Goal: Task Accomplishment & Management: Manage account settings

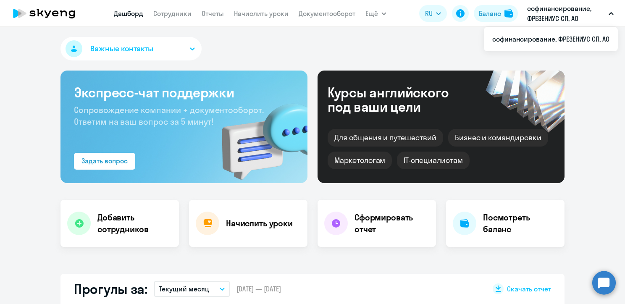
select select "30"
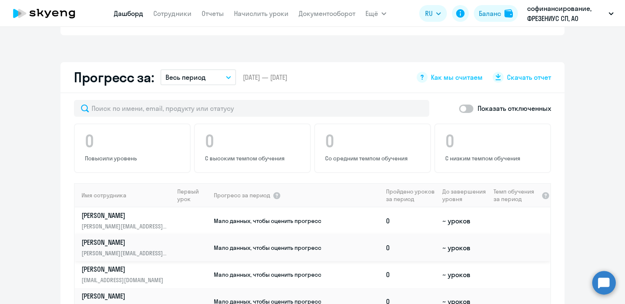
scroll to position [462, 0]
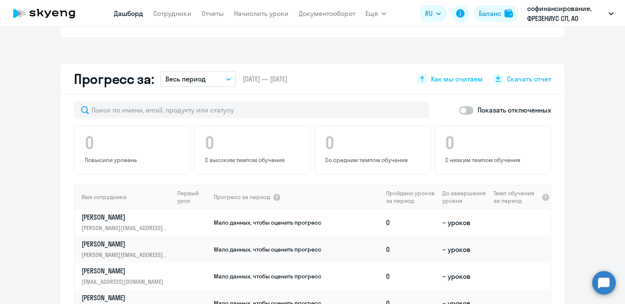
click at [203, 71] on button "Весь период" at bounding box center [199, 79] width 76 height 16
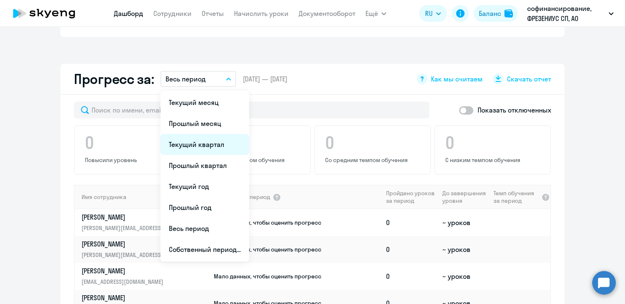
click at [201, 134] on li "Текущий квартал" at bounding box center [205, 144] width 89 height 21
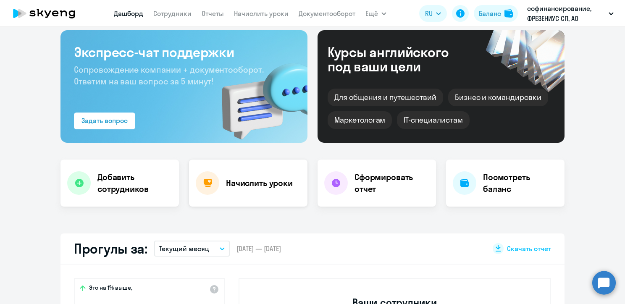
scroll to position [0, 0]
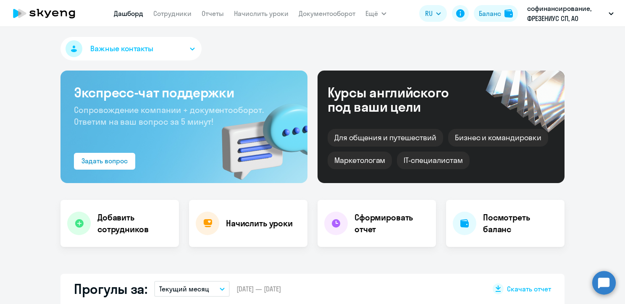
click at [193, 15] on nav "[PERSON_NAME] Отчеты Начислить уроки Документооборот" at bounding box center [235, 13] width 242 height 17
click at [186, 12] on link "Сотрудники" at bounding box center [172, 13] width 38 height 8
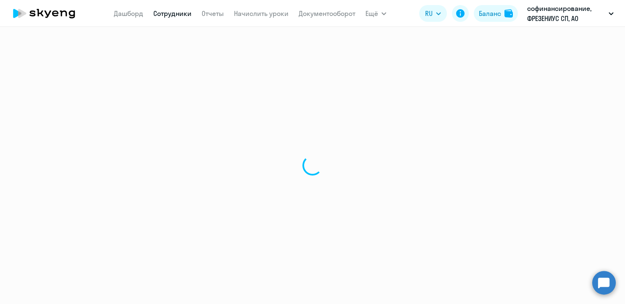
select select "30"
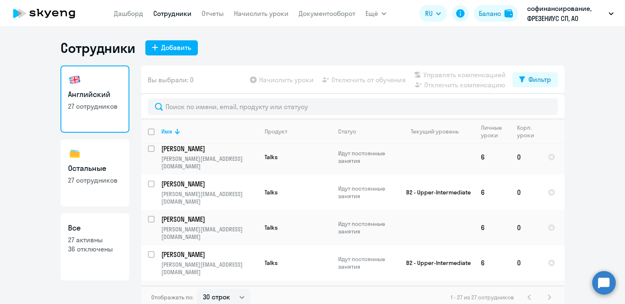
scroll to position [612, 0]
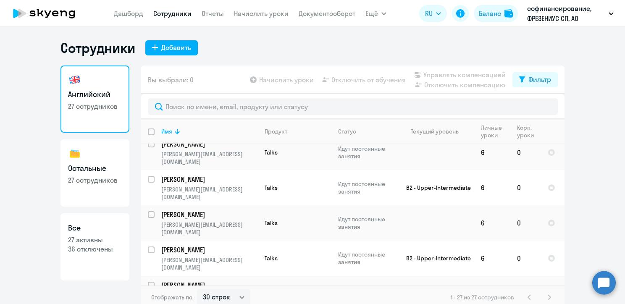
click at [92, 163] on h3 "Остальные" at bounding box center [95, 168] width 54 height 11
select select "30"
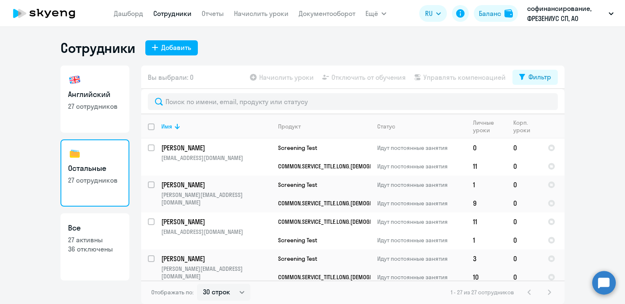
click at [90, 97] on h3 "Английский" at bounding box center [95, 94] width 54 height 11
select select "30"
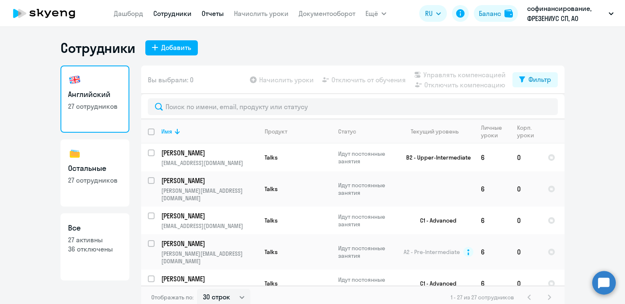
click at [219, 11] on link "Отчеты" at bounding box center [213, 13] width 22 height 8
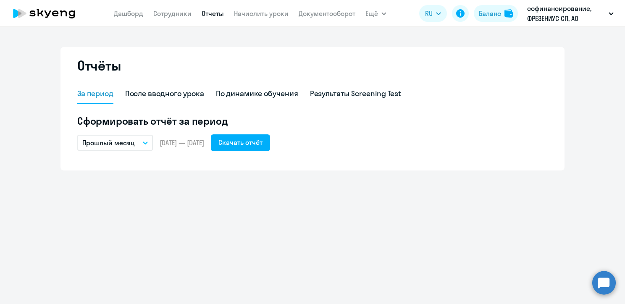
click at [135, 142] on button "Прошлый месяц" at bounding box center [115, 143] width 76 height 16
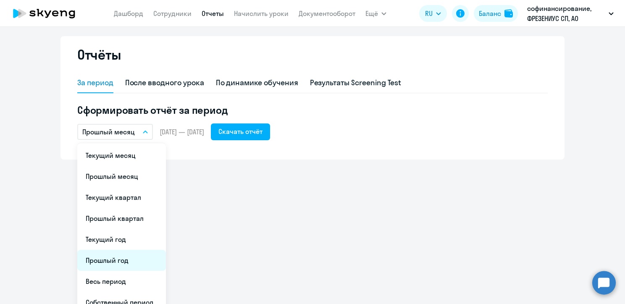
scroll to position [21, 0]
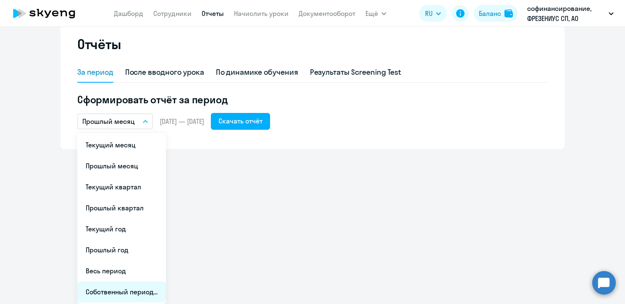
click at [118, 289] on li "Собственный период..." at bounding box center [121, 292] width 89 height 21
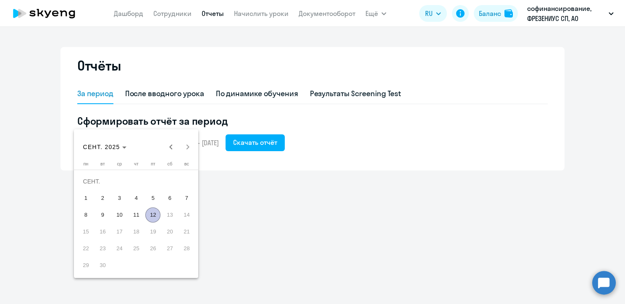
scroll to position [0, 0]
click at [165, 150] on span "Previous month" at bounding box center [171, 147] width 17 height 17
click at [103, 196] on span "1" at bounding box center [102, 198] width 15 height 15
click at [103, 200] on span "1" at bounding box center [102, 198] width 15 height 15
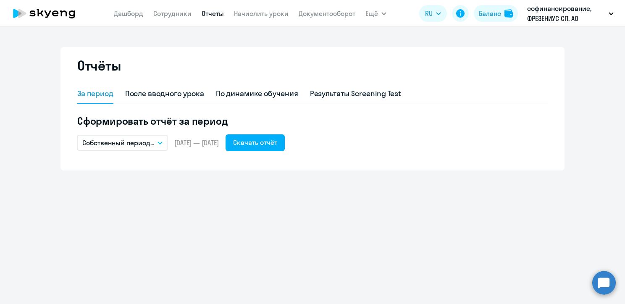
click at [156, 143] on button "Собственный период..." at bounding box center [122, 143] width 90 height 16
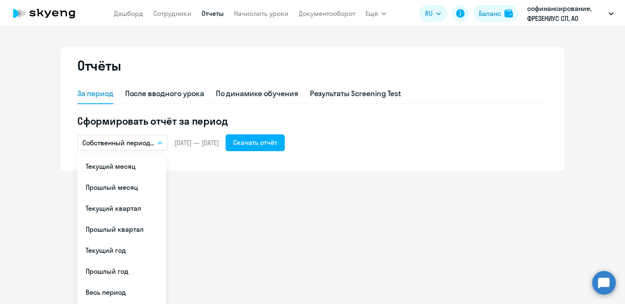
drag, startPoint x: 190, startPoint y: 145, endPoint x: 186, endPoint y: 148, distance: 5.1
click at [190, 145] on span "[DATE] — [DATE]" at bounding box center [196, 142] width 45 height 9
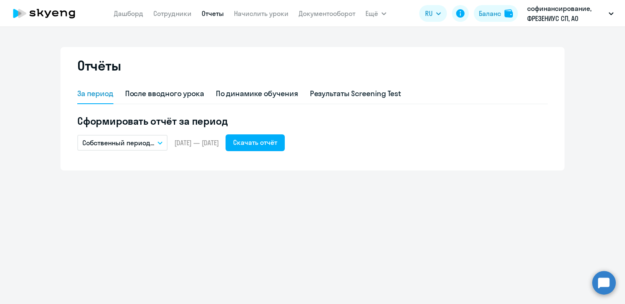
click at [157, 138] on button "Собственный период..." at bounding box center [122, 143] width 90 height 16
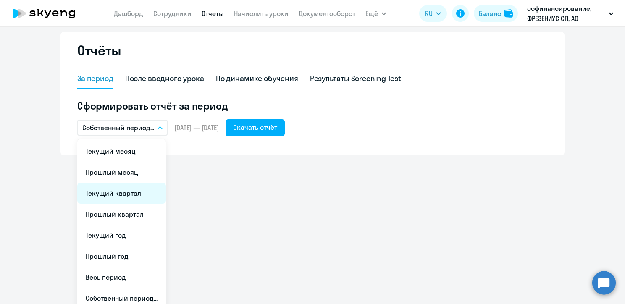
scroll to position [21, 0]
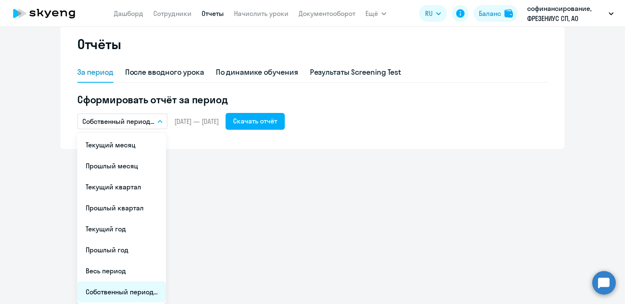
click at [94, 292] on li "Собственный период..." at bounding box center [121, 292] width 89 height 21
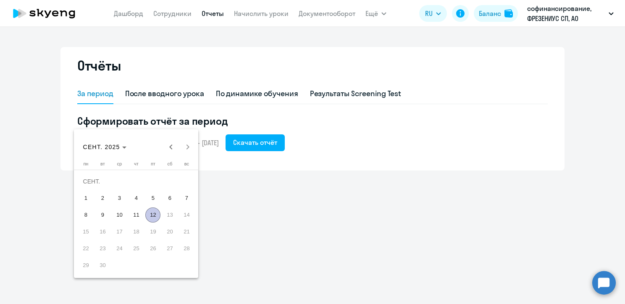
scroll to position [0, 0]
click at [155, 215] on span "12" at bounding box center [152, 215] width 15 height 15
click at [168, 146] on span "Previous month" at bounding box center [171, 147] width 17 height 17
click at [99, 201] on span "1" at bounding box center [102, 198] width 15 height 15
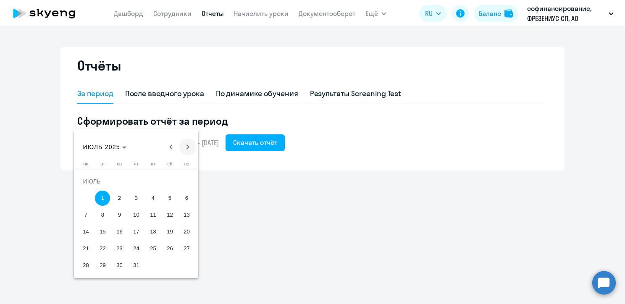
click at [182, 150] on span "Next month" at bounding box center [187, 147] width 17 height 17
click at [183, 150] on span "Next month" at bounding box center [187, 147] width 17 height 17
click at [158, 216] on span "12" at bounding box center [152, 215] width 15 height 15
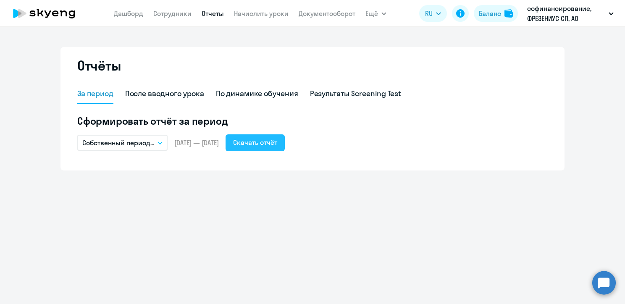
click at [274, 140] on div "Скачать отчёт" at bounding box center [255, 142] width 44 height 10
click at [166, 17] on link "Сотрудники" at bounding box center [172, 13] width 38 height 8
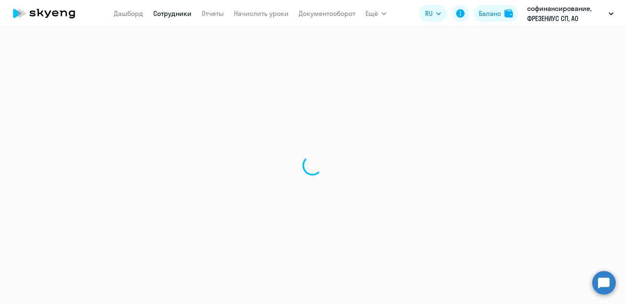
select select "30"
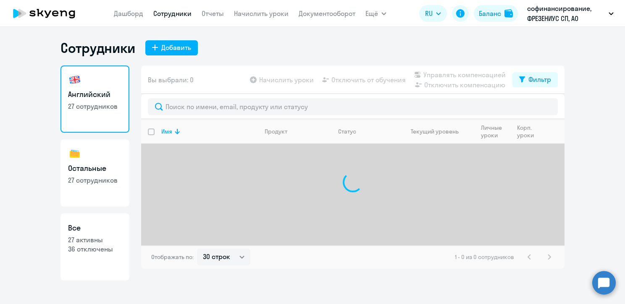
click at [119, 94] on h3 "Английский" at bounding box center [95, 94] width 54 height 11
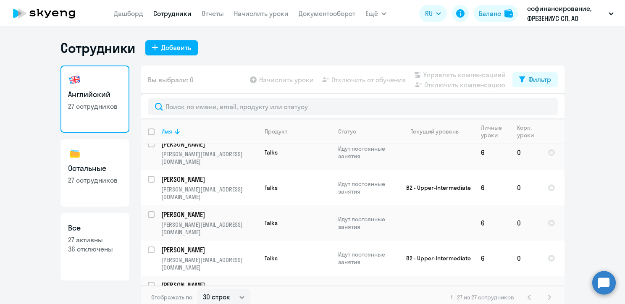
scroll to position [570, 0]
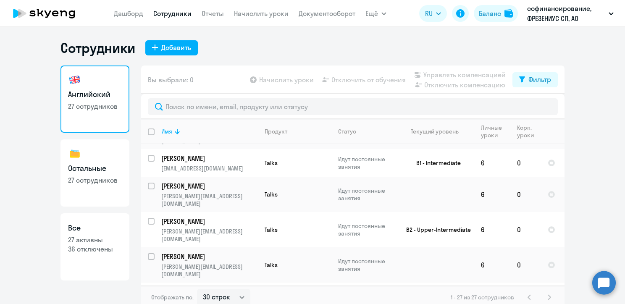
click at [210, 288] on p "[PERSON_NAME]" at bounding box center [208, 292] width 95 height 9
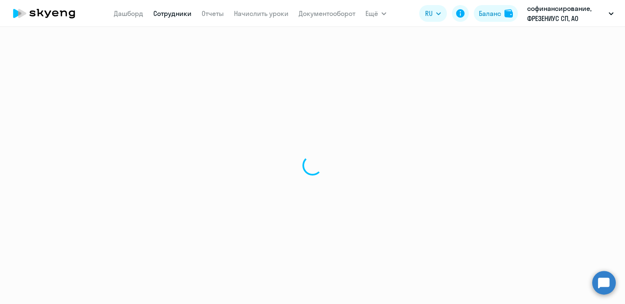
select select "english"
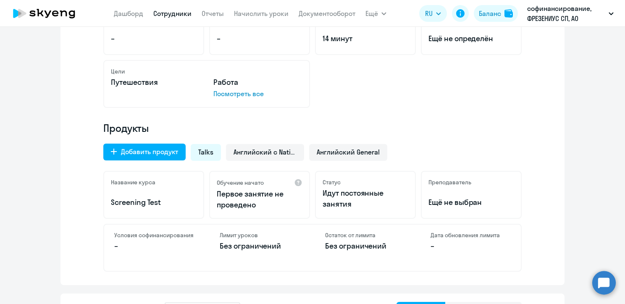
scroll to position [252, 0]
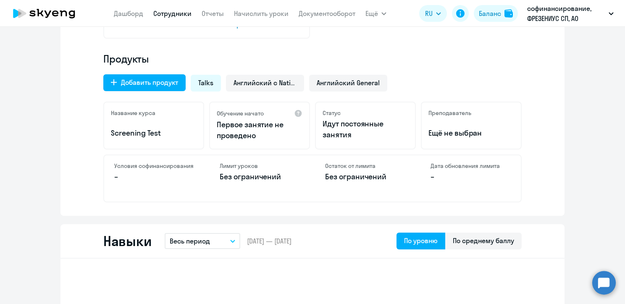
click at [205, 84] on span "Talks" at bounding box center [205, 82] width 15 height 9
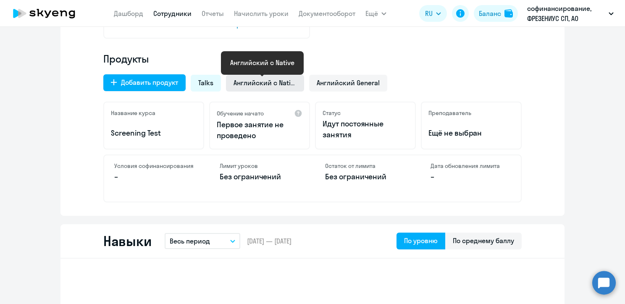
click at [243, 86] on span "Английский с Native" at bounding box center [265, 82] width 63 height 9
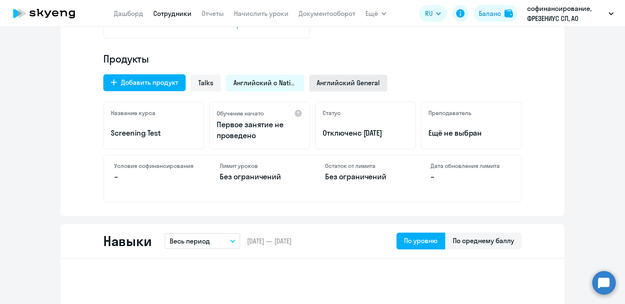
click at [347, 76] on div "Английский General" at bounding box center [348, 83] width 78 height 17
click at [265, 89] on div "Английский с Native" at bounding box center [265, 83] width 78 height 17
click at [198, 81] on span "Talks" at bounding box center [205, 82] width 15 height 9
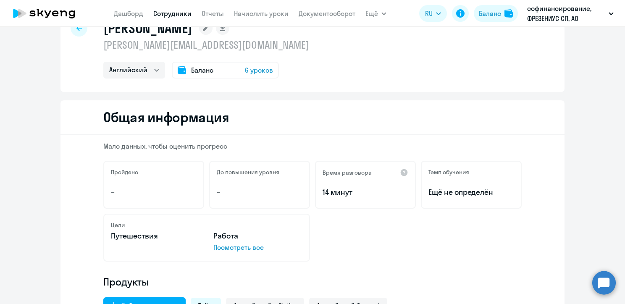
scroll to position [42, 0]
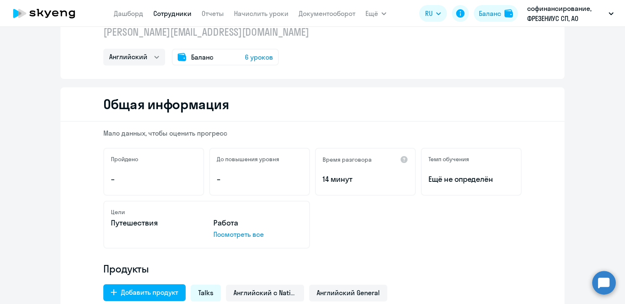
click at [235, 238] on p "Посмотреть все" at bounding box center [258, 235] width 89 height 10
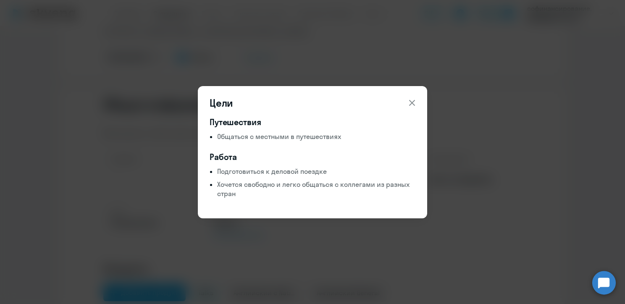
click at [412, 101] on icon at bounding box center [412, 103] width 10 height 10
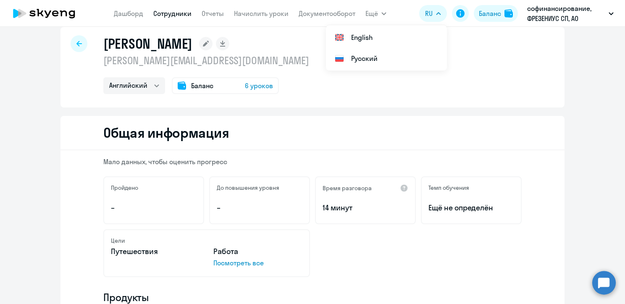
scroll to position [0, 0]
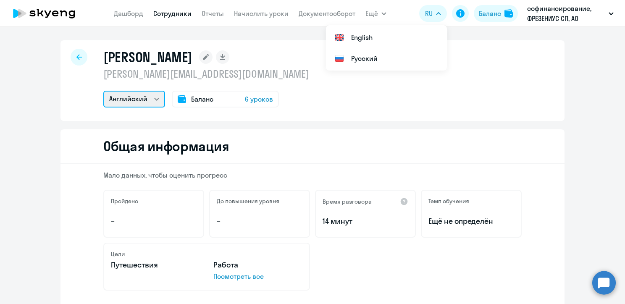
click at [145, 104] on select "Остальные Английский" at bounding box center [134, 99] width 62 height 17
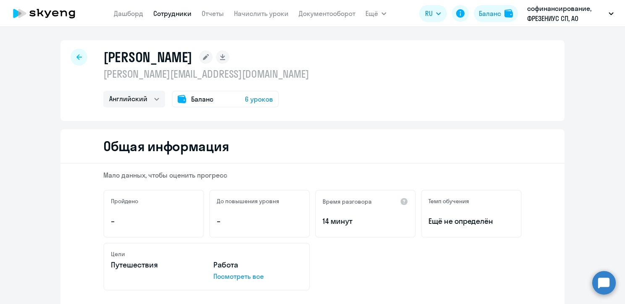
click at [222, 61] on rect at bounding box center [222, 56] width 13 height 13
select select "english"
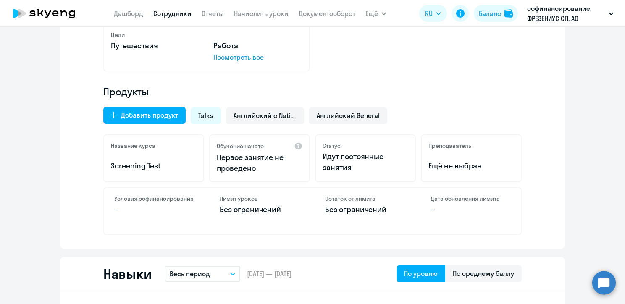
scroll to position [168, 0]
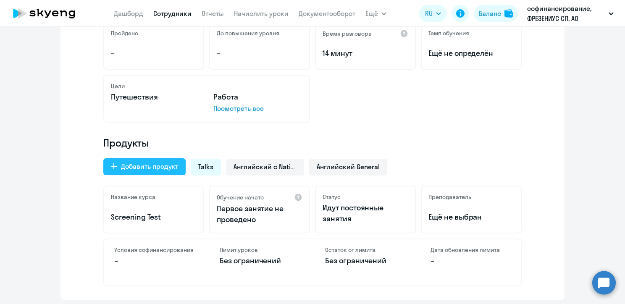
click at [166, 169] on div "Добавить продукт" at bounding box center [149, 166] width 57 height 10
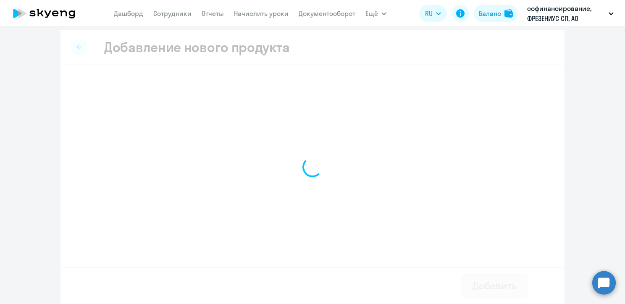
select select "english_adult_not_native_speaker"
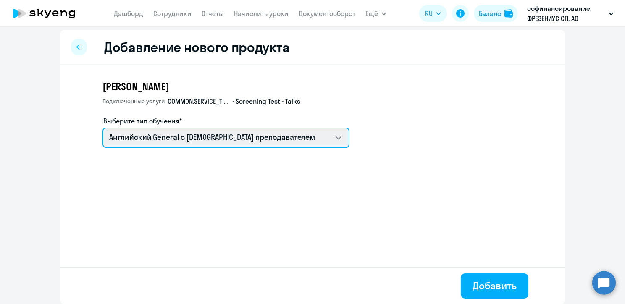
click at [150, 141] on select "Премиум [DEMOGRAPHIC_DATA] с русскоговорящим преподавателем Английский General …" at bounding box center [226, 138] width 247 height 20
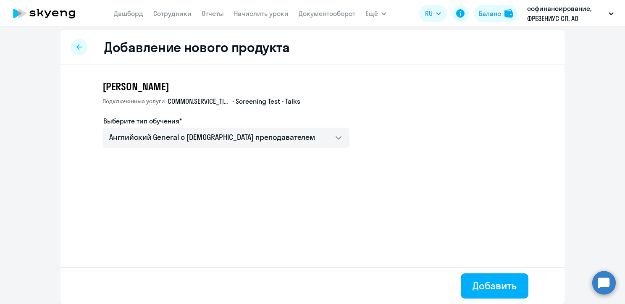
click at [77, 51] on div at bounding box center [79, 47] width 17 height 17
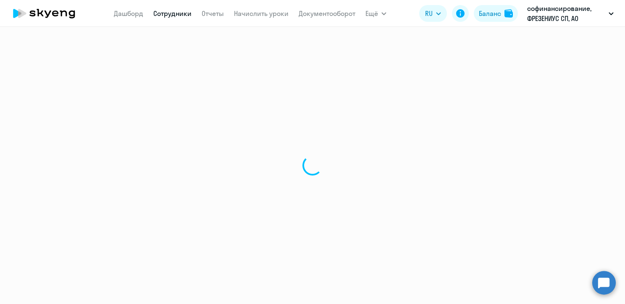
select select "english"
